Goal: Book appointment/travel/reservation

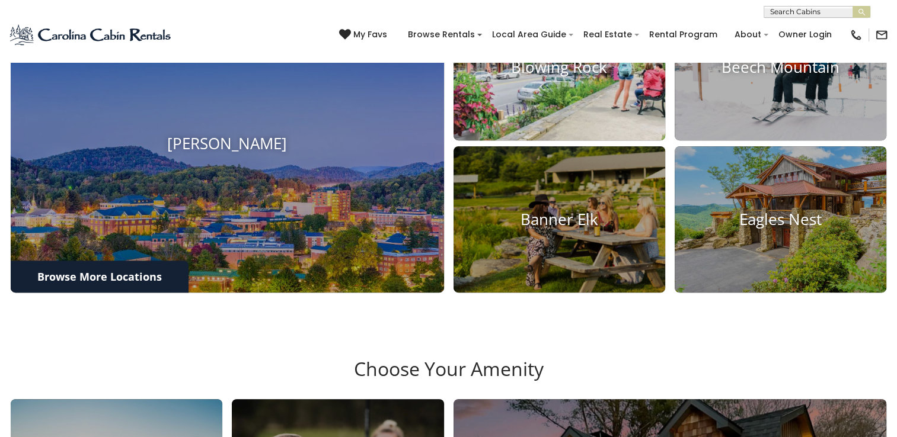
scroll to position [533, 0]
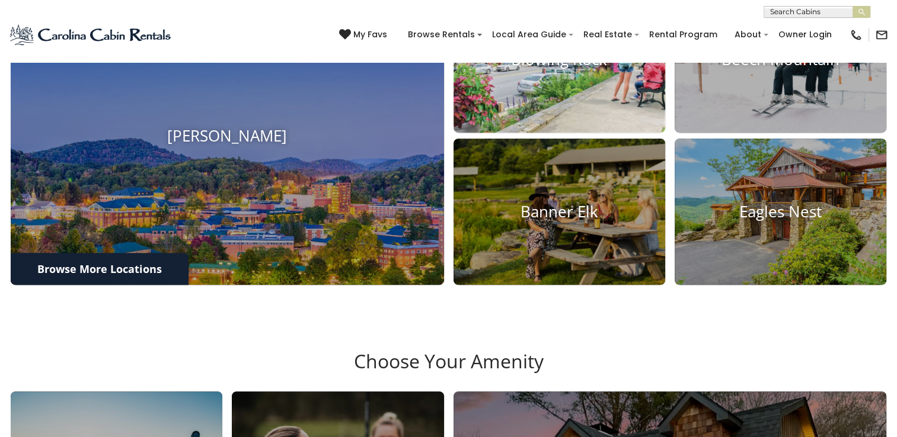
click at [538, 132] on img at bounding box center [559, 59] width 233 height 161
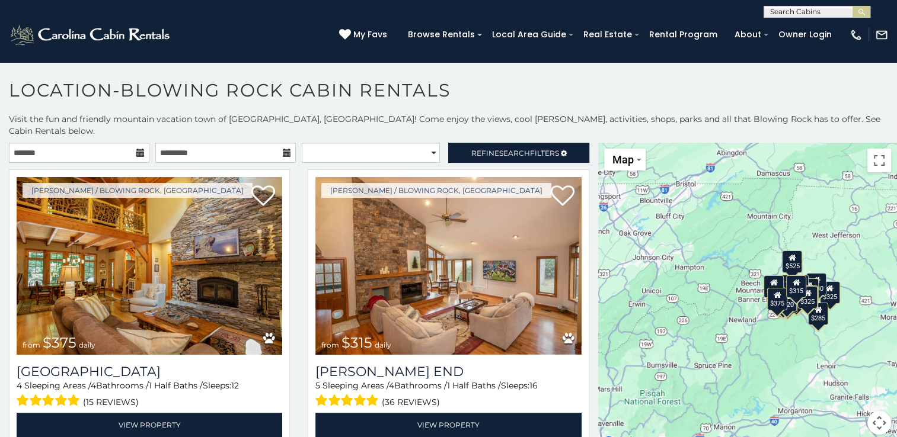
click at [140, 149] on icon at bounding box center [140, 153] width 8 height 8
